Goal: Task Accomplishment & Management: Use online tool/utility

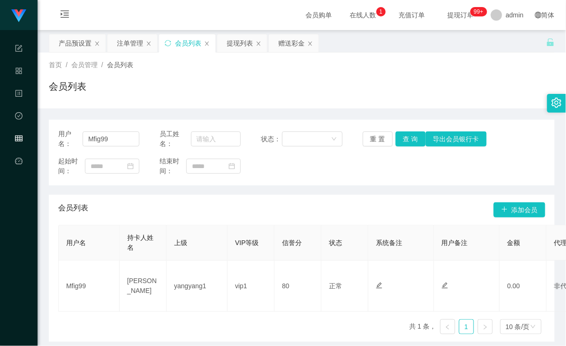
drag, startPoint x: 122, startPoint y: 141, endPoint x: 19, endPoint y: 141, distance: 103.3
click at [19, 141] on section "代理端 系统配置 产品管理 内容中心 数据中心 会员管理 平台首页 保存配置 重置配置 整体风格设置 主题色 导航设置 内容区域宽度 定宽 固定Header …" at bounding box center [283, 193] width 566 height 386
click at [303, 66] on div "首页 / 会员管理 / 会员列表 /" at bounding box center [302, 65] width 506 height 10
click at [290, 48] on div "赠送彩金" at bounding box center [291, 43] width 26 height 18
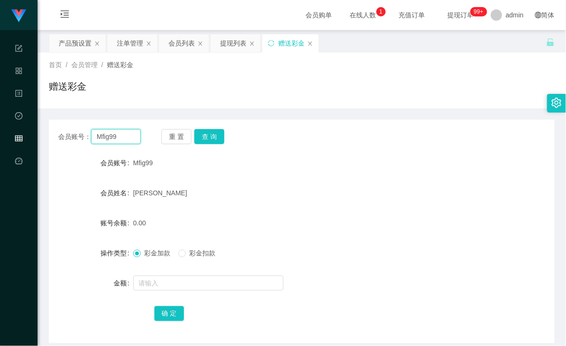
drag, startPoint x: 125, startPoint y: 139, endPoint x: 39, endPoint y: 142, distance: 85.5
click at [39, 142] on main "关闭左侧 关闭右侧 关闭其它 刷新页面 产品预设置 注单管理 会员列表 提现列表 赠送彩金 首页 / 会员管理 / 赠送彩金 / 赠送彩金 会员账号： Mfi…" at bounding box center [302, 186] width 529 height 313
click at [214, 132] on button "查 询" at bounding box center [209, 136] width 30 height 15
drag, startPoint x: 128, startPoint y: 140, endPoint x: 31, endPoint y: 134, distance: 97.4
click at [31, 134] on section "代理端 系统配置 产品管理 内容中心 数据中心 会员管理 平台首页 保存配置 重置配置 整体风格设置 主题色 导航设置 内容区域宽度 定宽 固定Header …" at bounding box center [283, 193] width 566 height 387
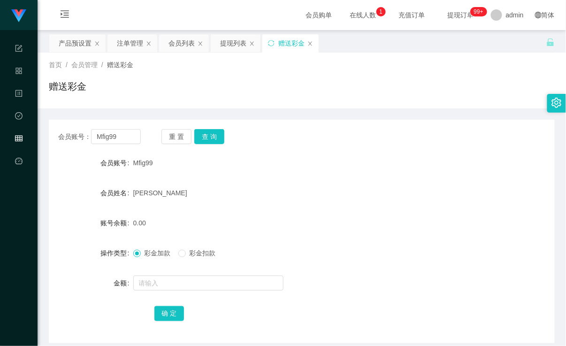
click at [272, 77] on div "首页 / 会员管理 / 赠送彩金 / 赠送彩金" at bounding box center [302, 80] width 506 height 41
click at [232, 52] on div "提现列表" at bounding box center [233, 43] width 26 height 18
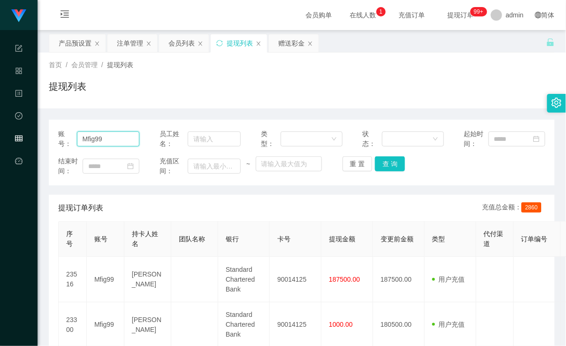
drag, startPoint x: 113, startPoint y: 137, endPoint x: 66, endPoint y: 139, distance: 46.5
click at [395, 167] on button "查 询" at bounding box center [390, 163] width 30 height 15
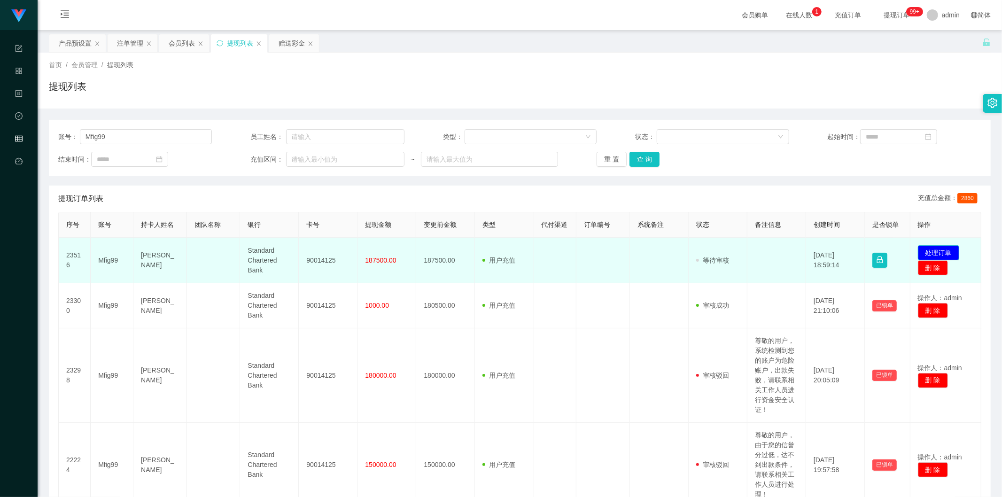
click at [566, 254] on button "处理订单" at bounding box center [938, 252] width 41 height 15
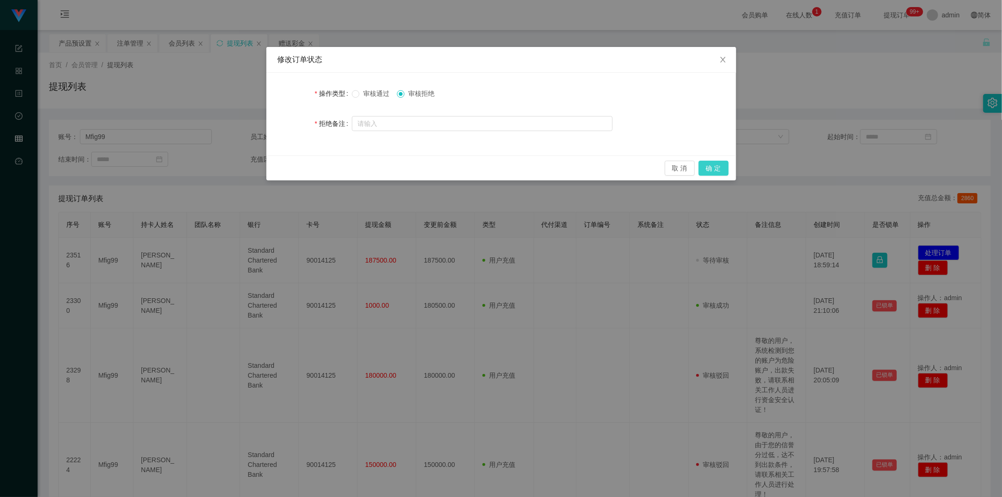
click at [566, 170] on button "确 定" at bounding box center [713, 168] width 30 height 15
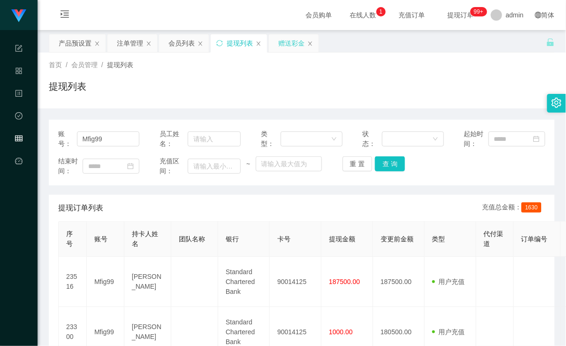
click at [286, 47] on div "赠送彩金" at bounding box center [291, 43] width 26 height 18
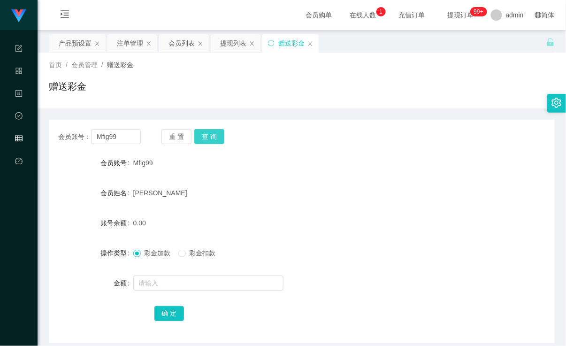
click at [215, 139] on button "查 询" at bounding box center [209, 136] width 30 height 15
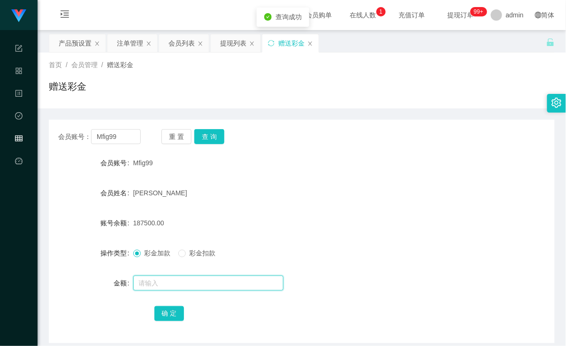
click at [173, 285] on input "text" at bounding box center [208, 283] width 150 height 15
click at [187, 286] on input "text" at bounding box center [208, 283] width 150 height 15
type input "47815"
click at [218, 255] on span "彩金扣款" at bounding box center [203, 253] width 34 height 8
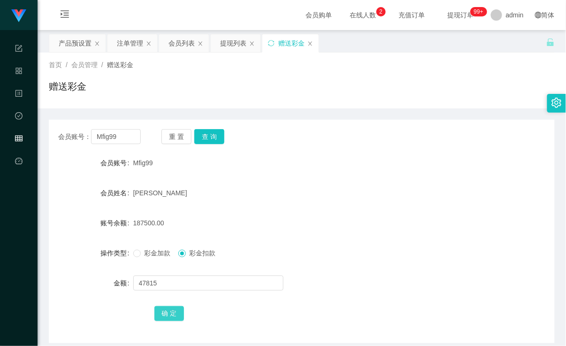
click at [172, 313] on button "确 定" at bounding box center [169, 313] width 30 height 15
click at [335, 262] on div "彩金加款 彩金扣款" at bounding box center [280, 253] width 295 height 19
